Goal: Task Accomplishment & Management: Manage account settings

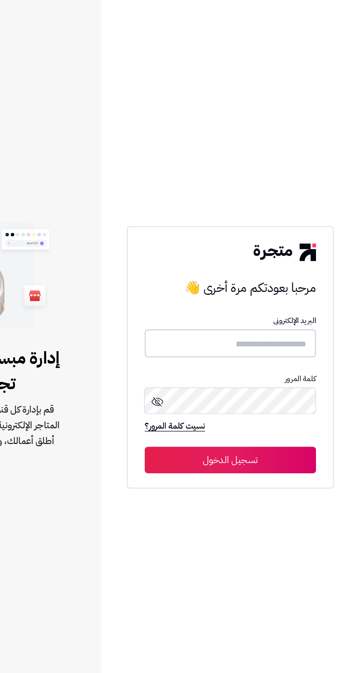
click at [296, 351] on input "text" at bounding box center [269, 341] width 118 height 19
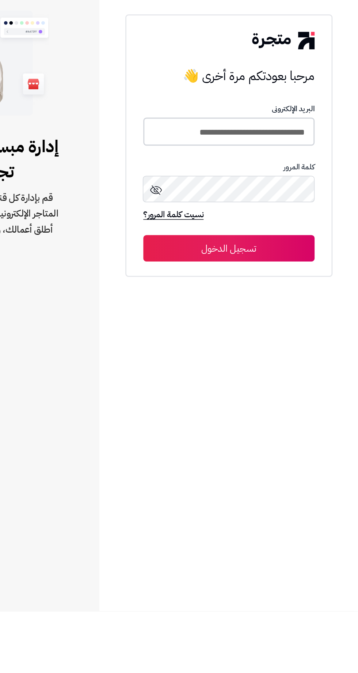
type input "**********"
click at [240, 431] on button "تسجيل الدخول" at bounding box center [269, 422] width 118 height 18
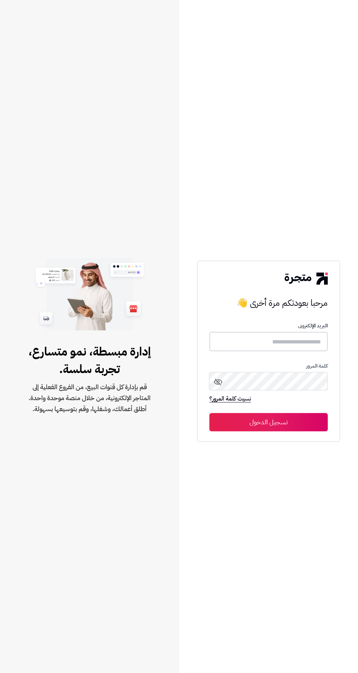
click at [291, 351] on input "text" at bounding box center [269, 341] width 118 height 19
click at [293, 174] on div "مرحبا بعودتكم مرة أخرى 👋 مرحبا بعودتكم مرة أخرى 👋 البريد الإلكترونى كلمة المرور…" at bounding box center [268, 336] width 179 height 673
click at [287, 351] on input "text" at bounding box center [269, 341] width 118 height 19
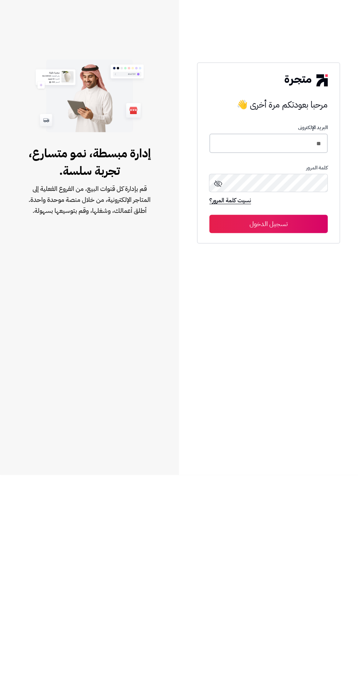
type input "*"
type input "**********"
click at [263, 431] on button "تسجيل الدخول" at bounding box center [269, 422] width 118 height 18
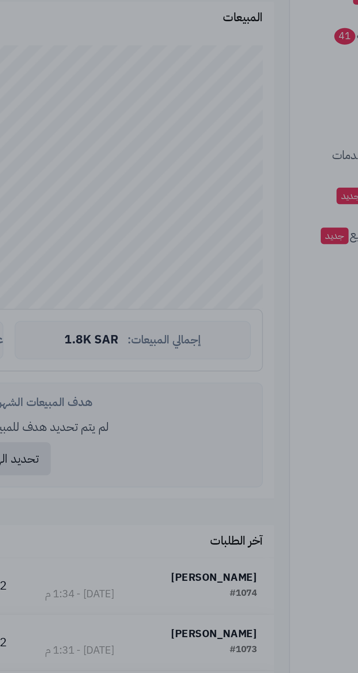
click at [258, 451] on div at bounding box center [179, 336] width 358 height 673
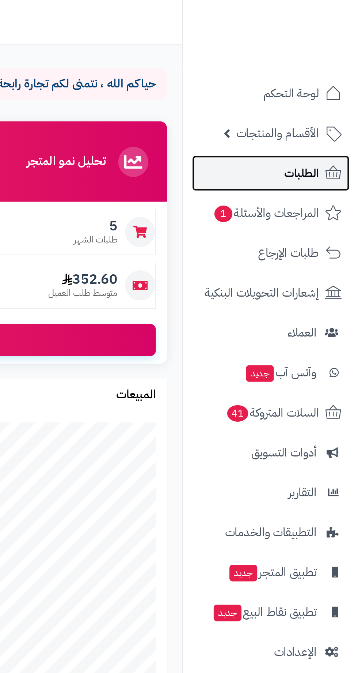
click at [329, 88] on span "الطلبات" at bounding box center [330, 84] width 17 height 10
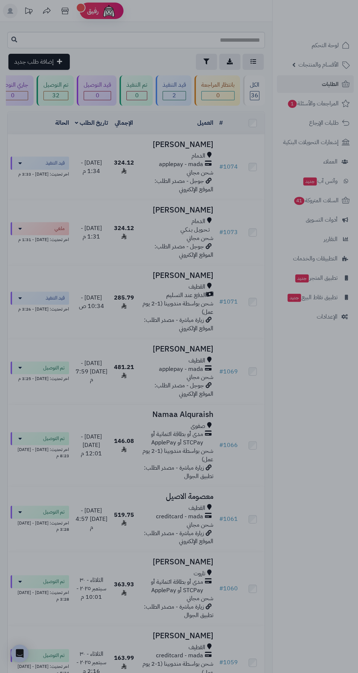
click at [226, 495] on div at bounding box center [179, 336] width 358 height 673
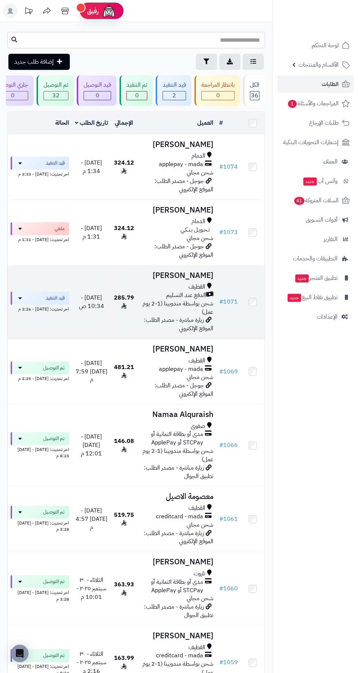
click at [154, 298] on div "الدفع عند التسليم" at bounding box center [176, 295] width 73 height 8
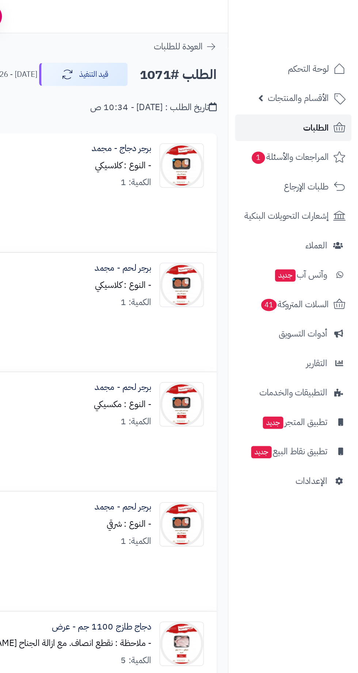
click at [325, 84] on span "الطلبات" at bounding box center [330, 84] width 17 height 10
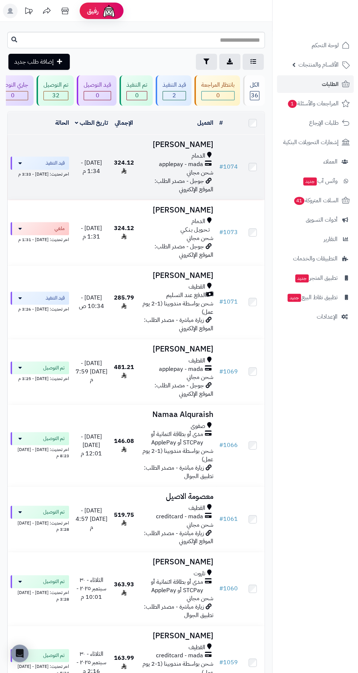
click at [129, 161] on span "324.12" at bounding box center [124, 166] width 20 height 17
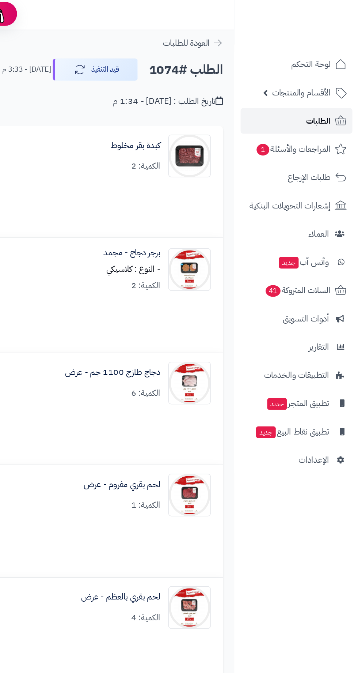
click at [332, 83] on span "الطلبات" at bounding box center [330, 84] width 17 height 10
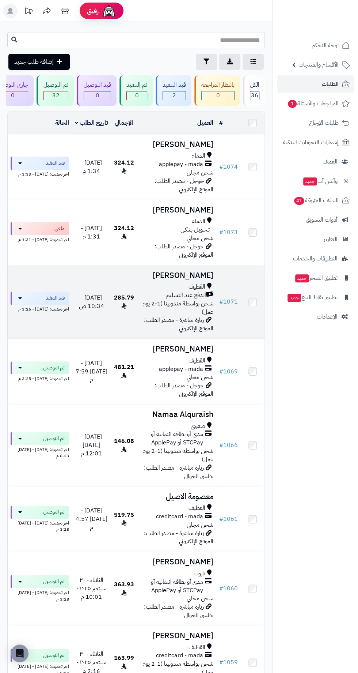
click at [168, 299] on span "شحن بواسطة مندوبينا (1-2 يوم عمل)" at bounding box center [178, 307] width 71 height 17
